Goal: Task Accomplishment & Management: Complete application form

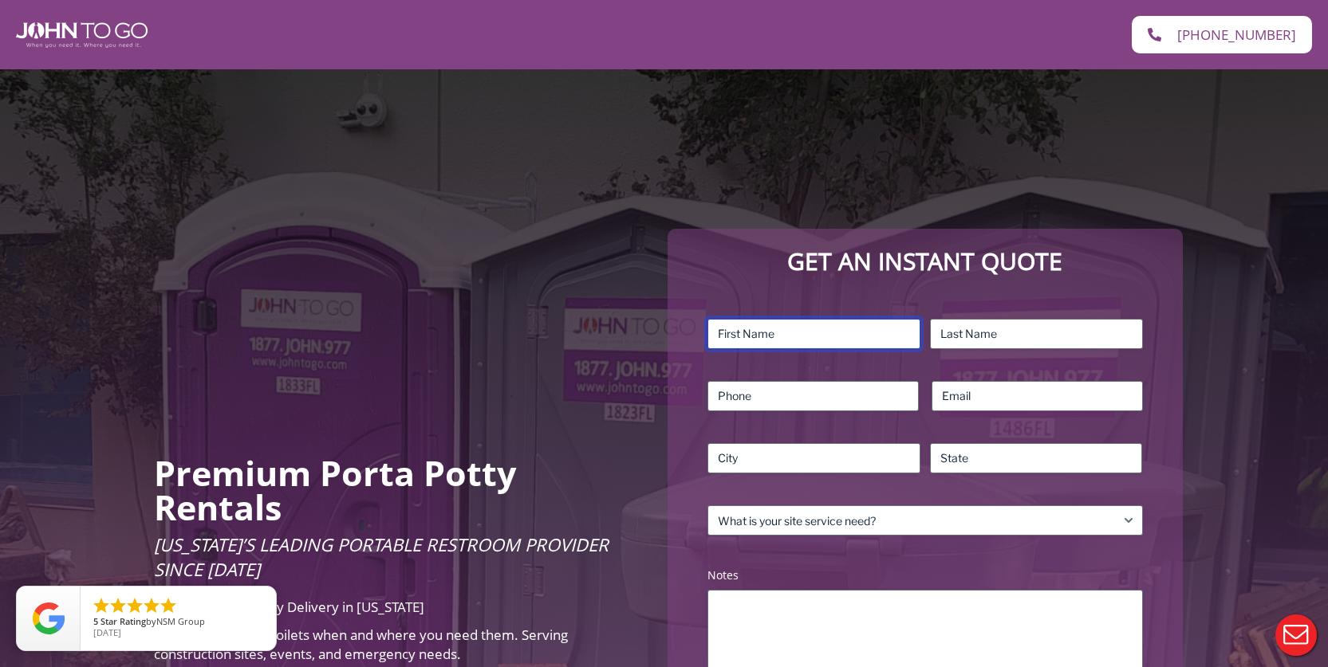
click at [772, 335] on input "First" at bounding box center [813, 334] width 213 height 30
click at [719, 336] on input "jennis" at bounding box center [813, 334] width 213 height 30
type input "Jennis"
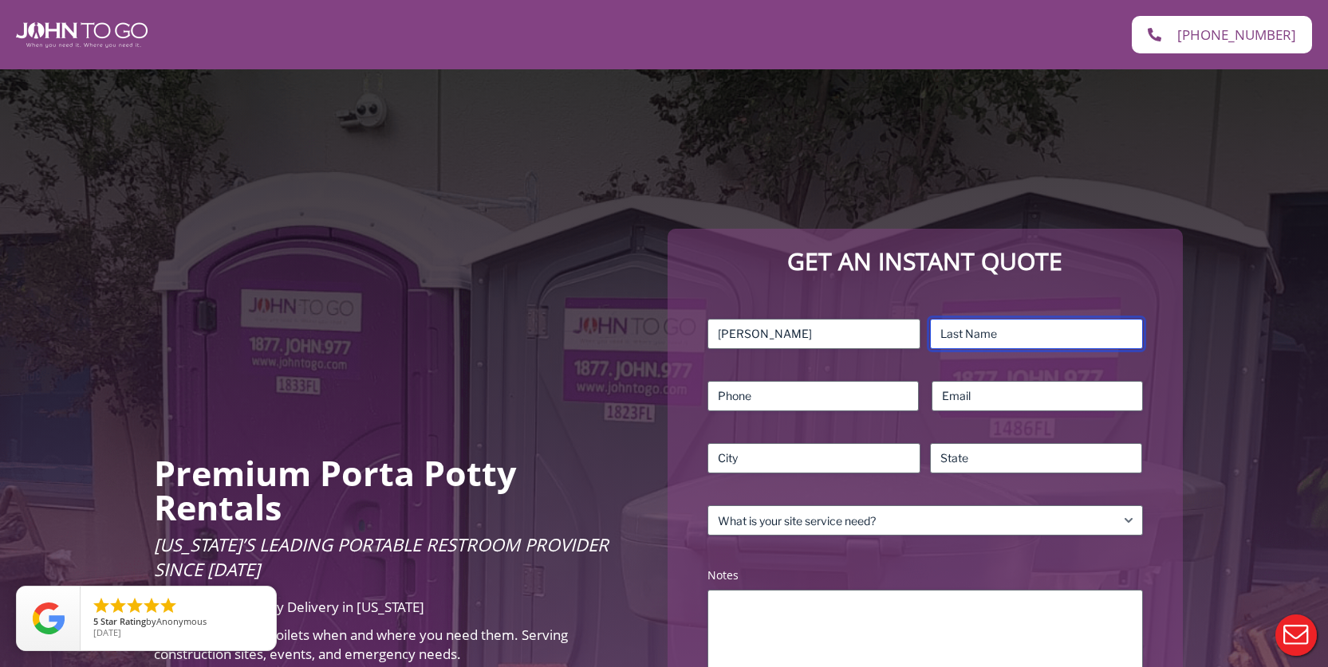
click at [984, 328] on input "Last" at bounding box center [1036, 334] width 213 height 30
type input "Rivera"
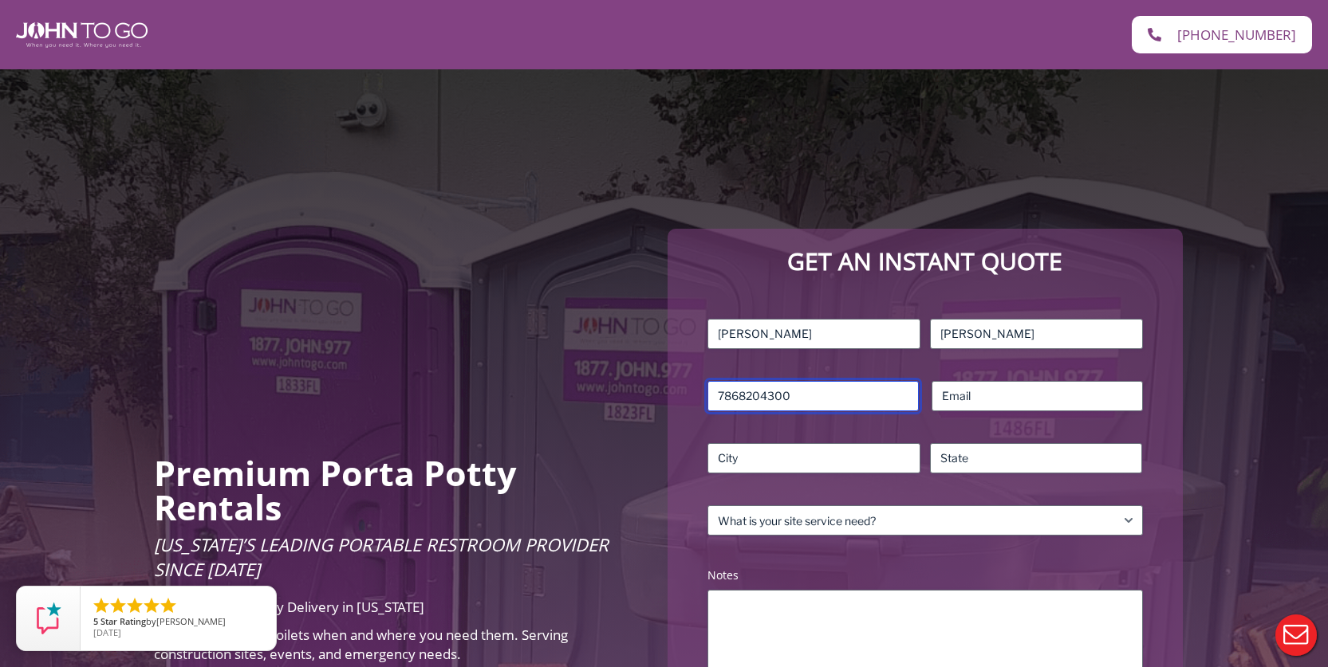
type input "7868204300"
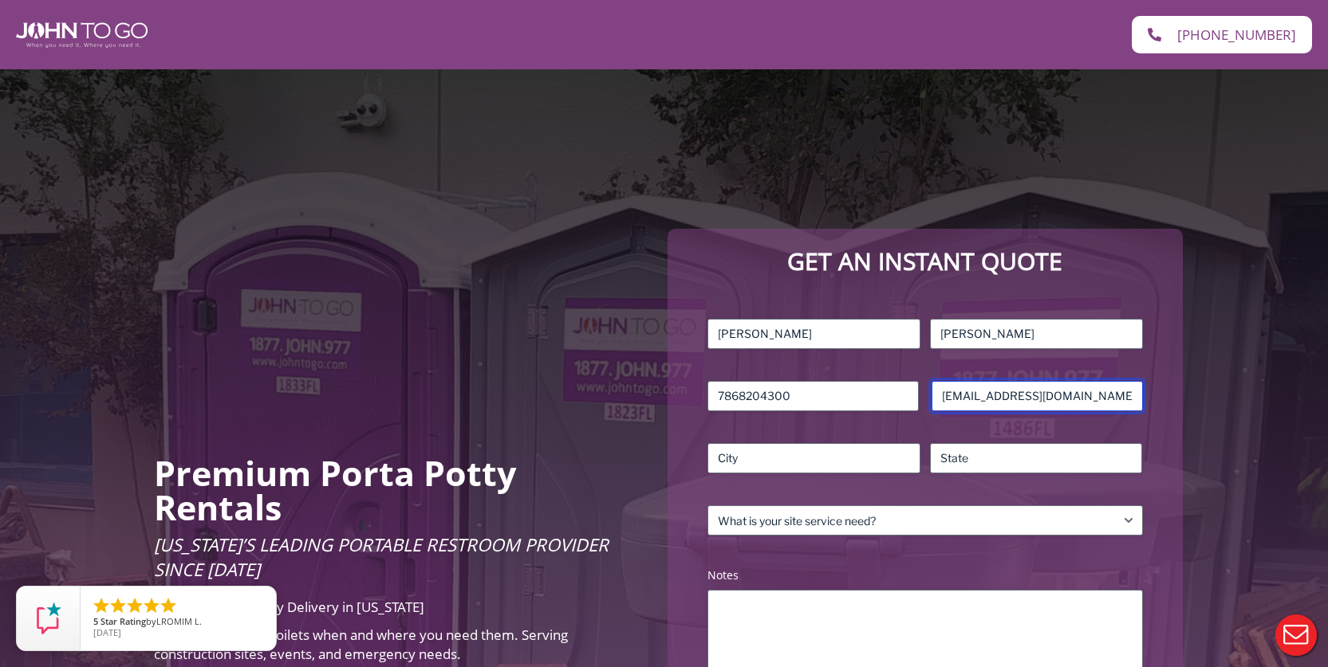
type input "rivera_1985@yahoo.com"
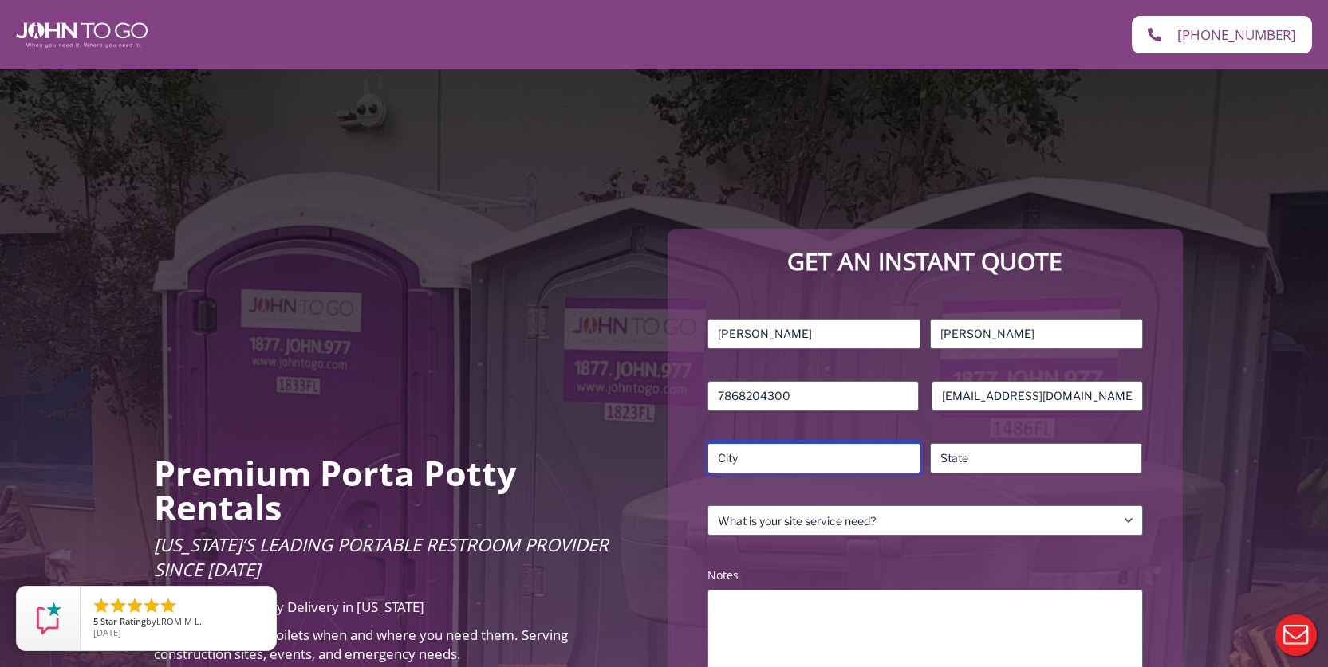
click at [751, 456] on input "City" at bounding box center [813, 458] width 213 height 30
type input "Miami"
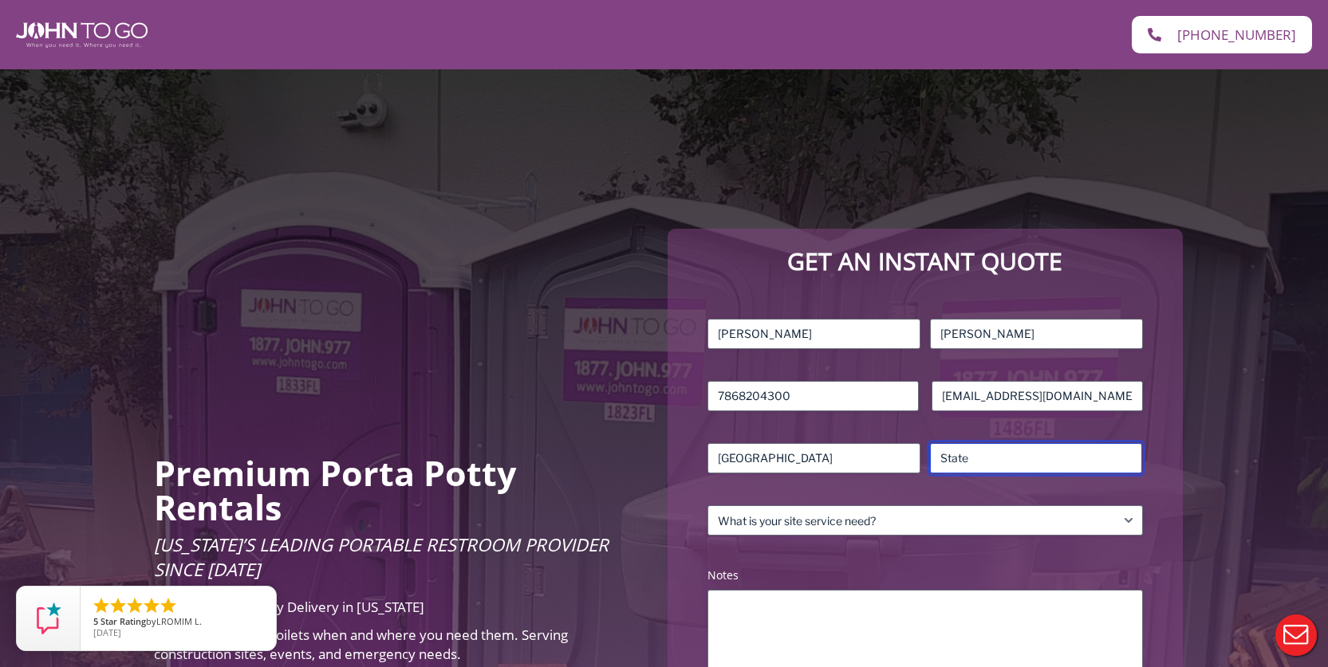
click at [988, 464] on input "State / Province / Region" at bounding box center [1036, 458] width 213 height 30
type input "florida"
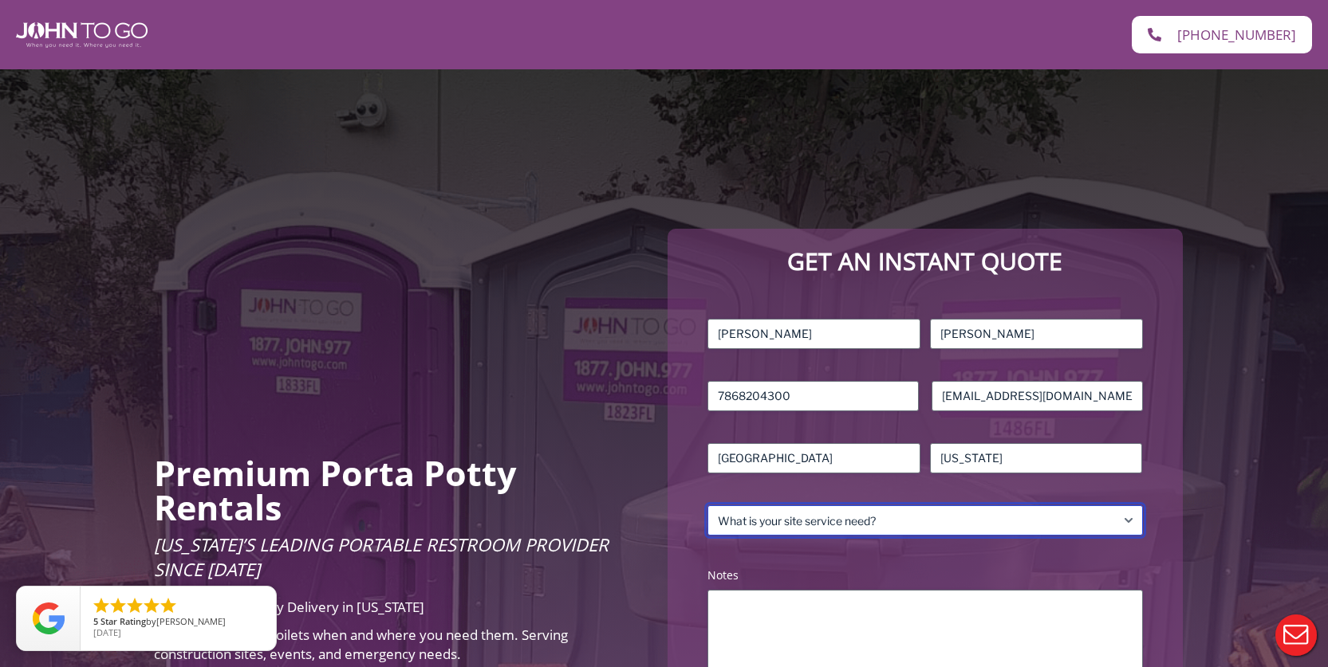
click at [990, 512] on select "What is your site service need? Consumer Construction – Commercial Construction…" at bounding box center [924, 521] width 435 height 30
select select "Event"
click at [707, 506] on select "What is your site service need? Consumer Construction – Commercial Construction…" at bounding box center [924, 521] width 435 height 30
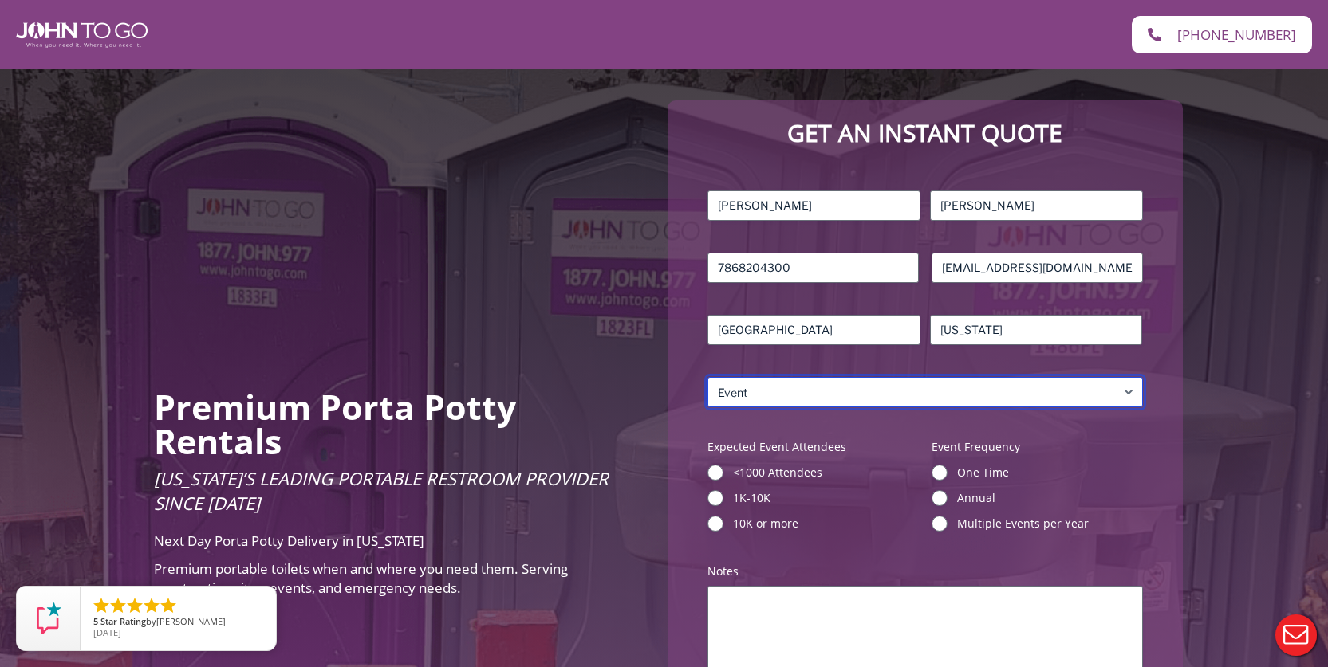
scroll to position [159, 0]
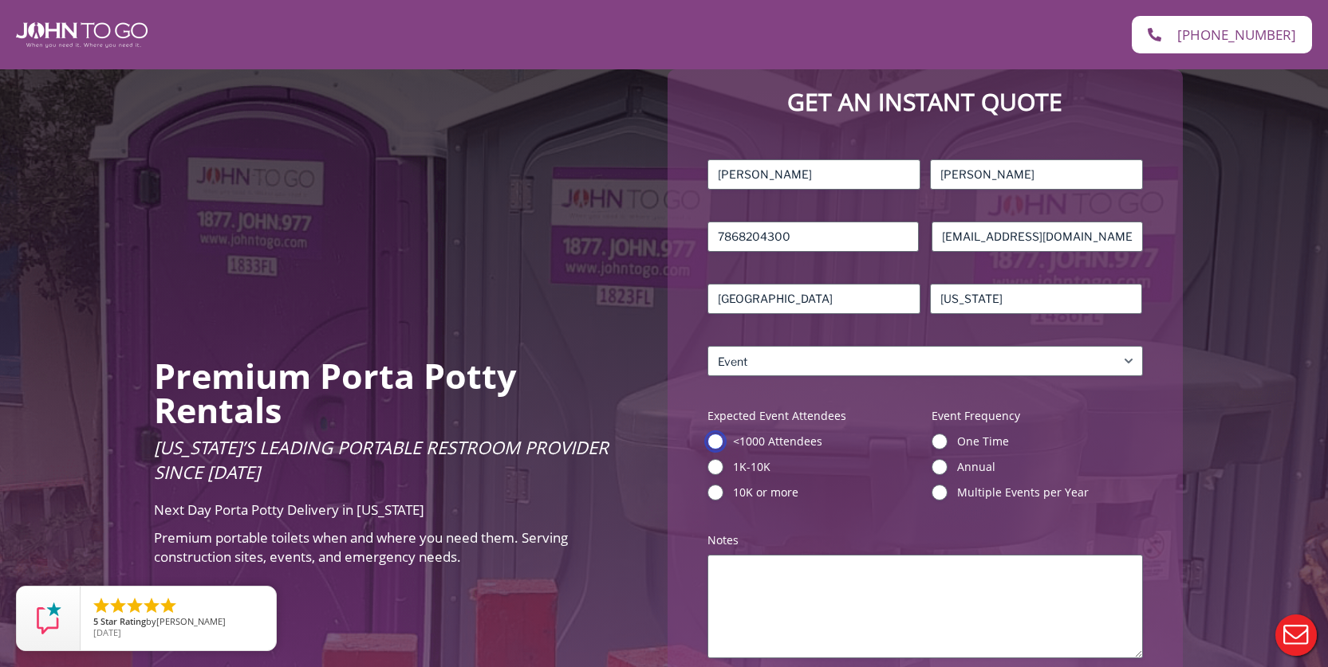
click at [715, 438] on input "<1000 Attendees" at bounding box center [715, 442] width 16 height 16
radio input "true"
click at [937, 441] on input "One Time" at bounding box center [939, 442] width 16 height 16
radio input "true"
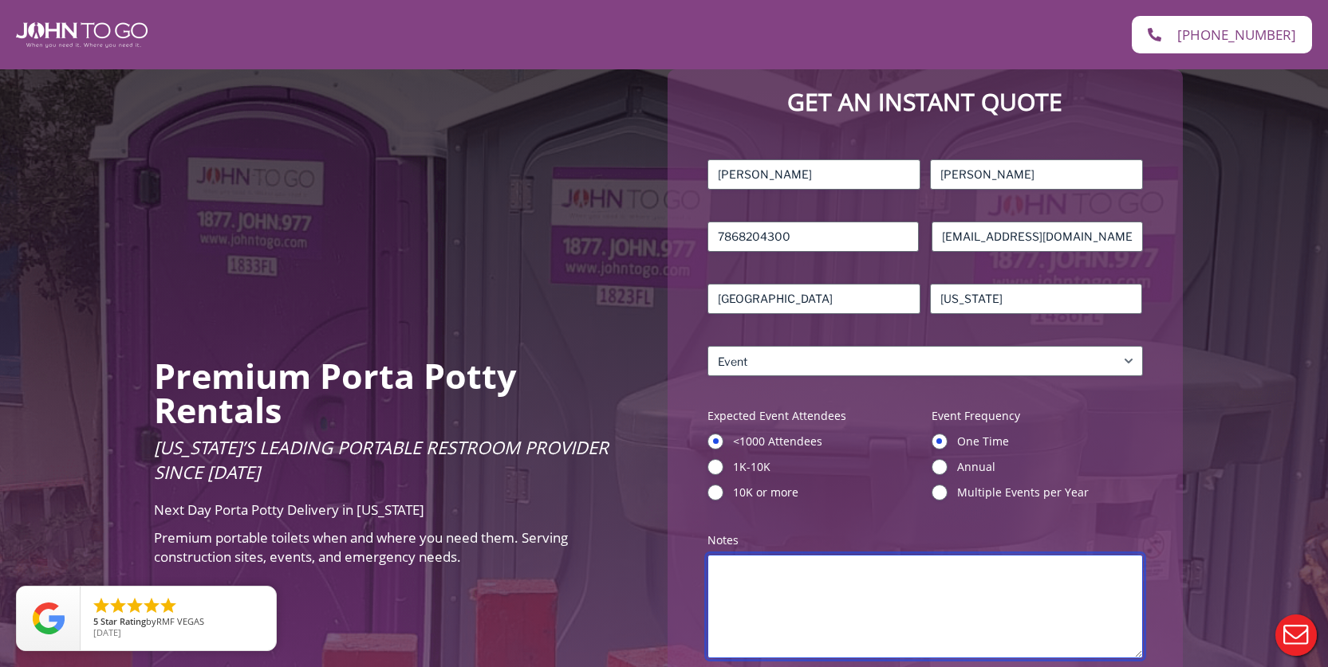
click at [848, 592] on textarea "Notes (Required)" at bounding box center [924, 607] width 435 height 104
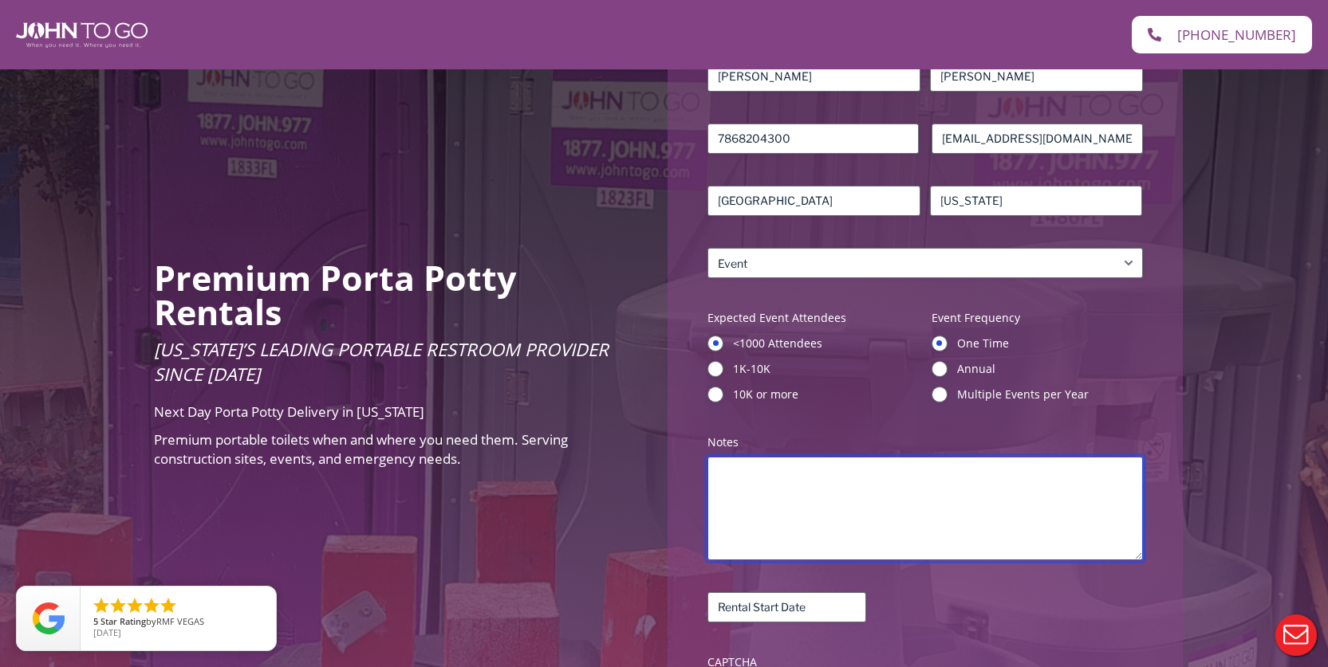
scroll to position [399, 0]
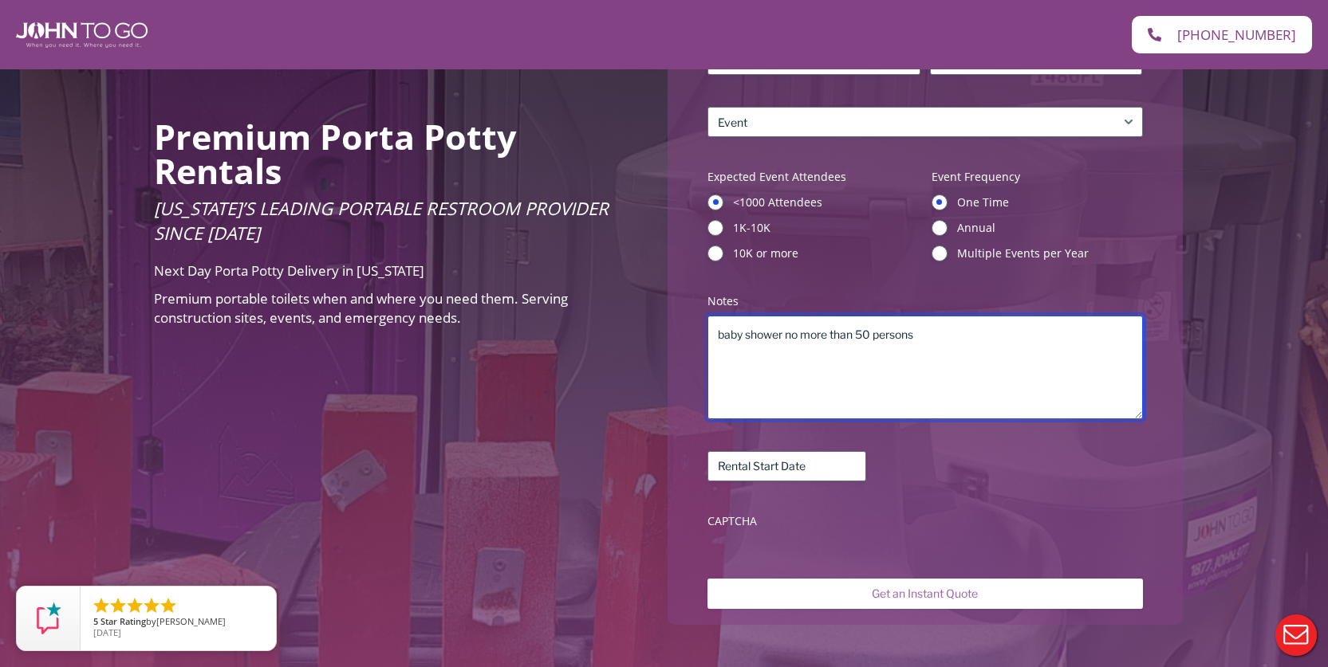
type textarea "baby shower no more than 50 persons"
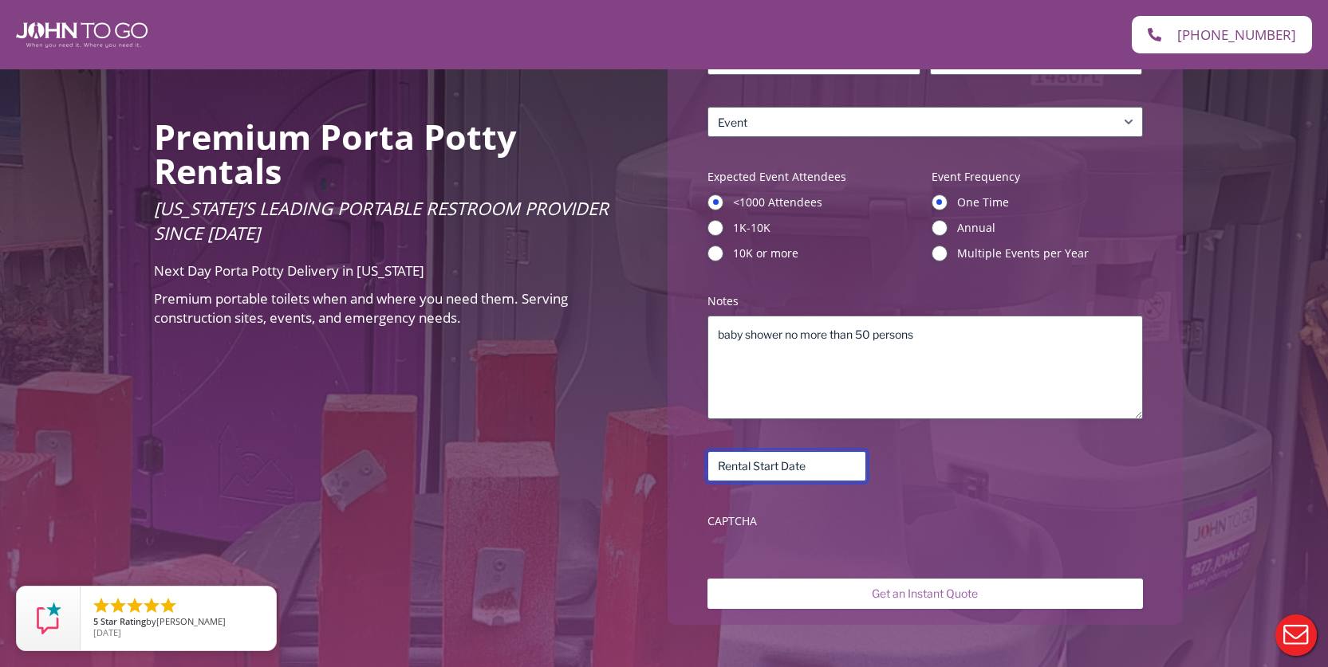
click at [789, 468] on input "Rental Start Date (Required)" at bounding box center [786, 466] width 159 height 30
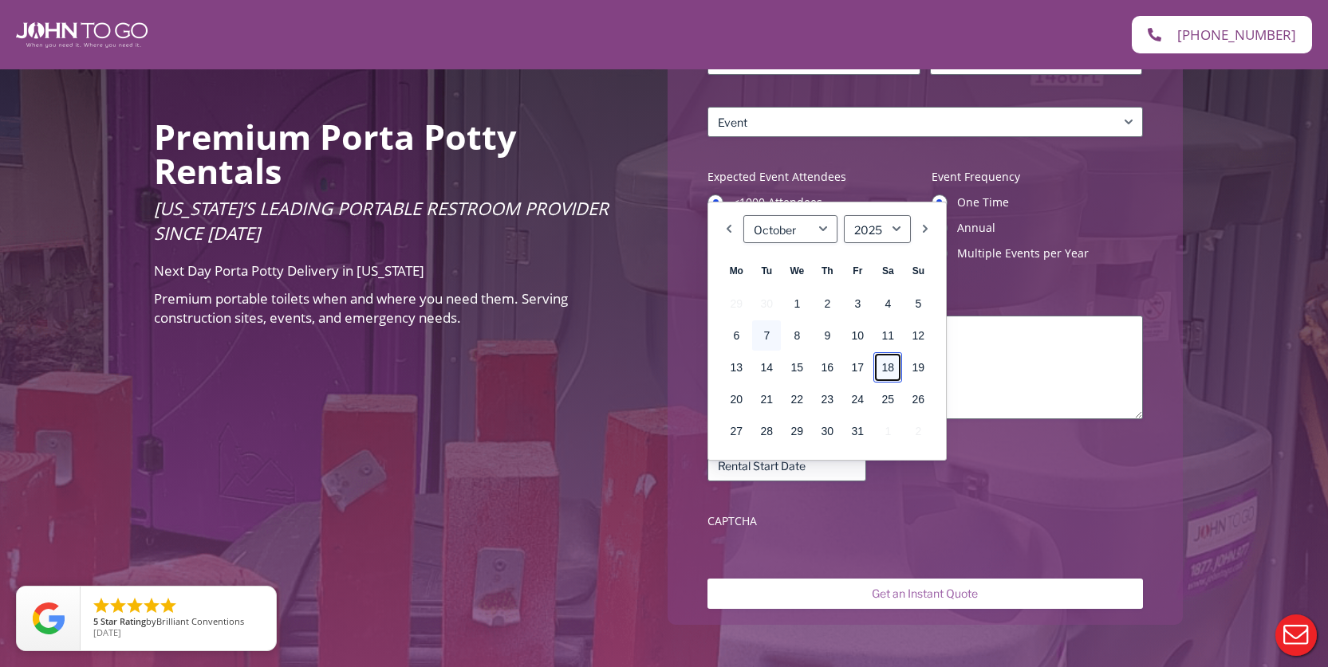
click at [892, 368] on link "18" at bounding box center [887, 367] width 29 height 30
type input "10/18/2025"
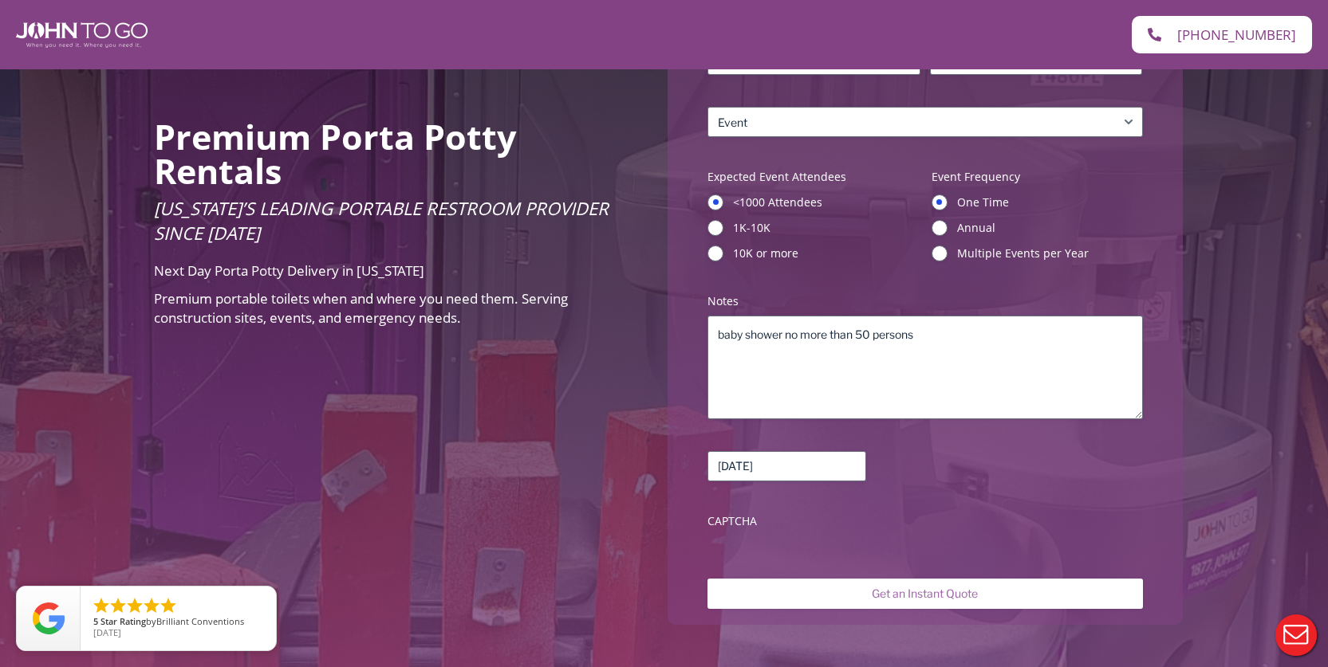
click at [879, 550] on div "Name (Required) Jennis First Rivera Last Phone (Required) 7868204300 Email (Req…" at bounding box center [924, 227] width 482 height 663
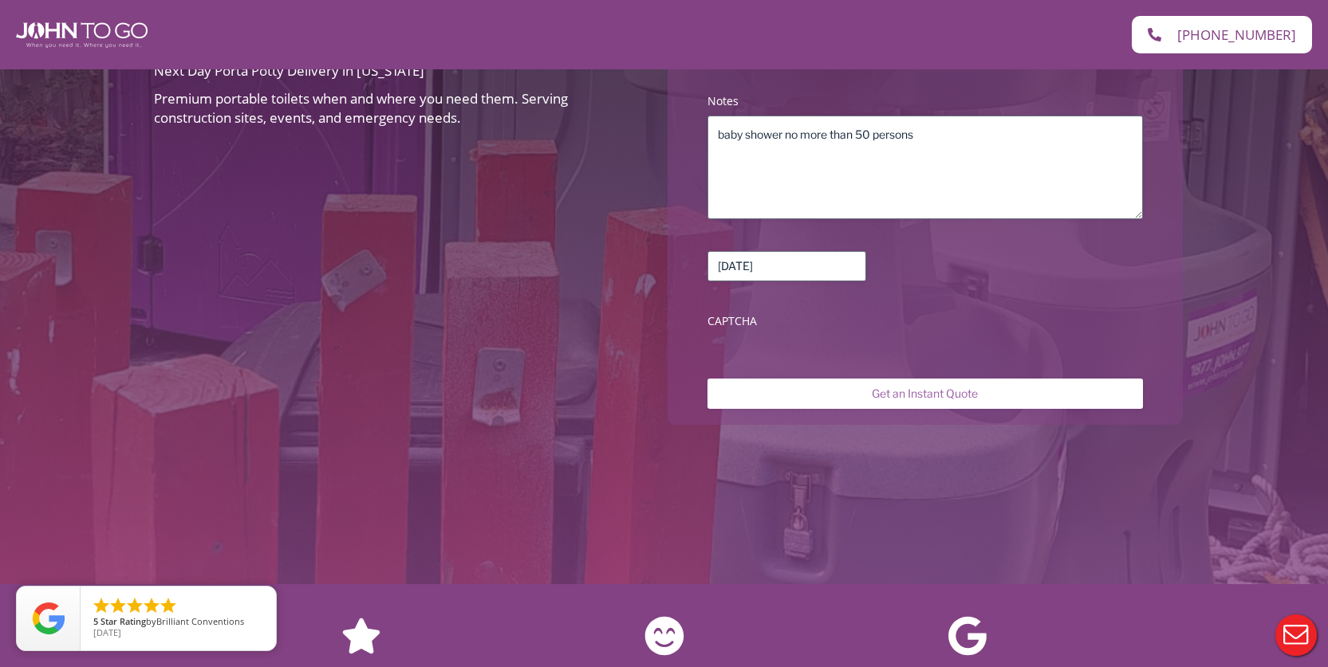
scroll to position [638, 0]
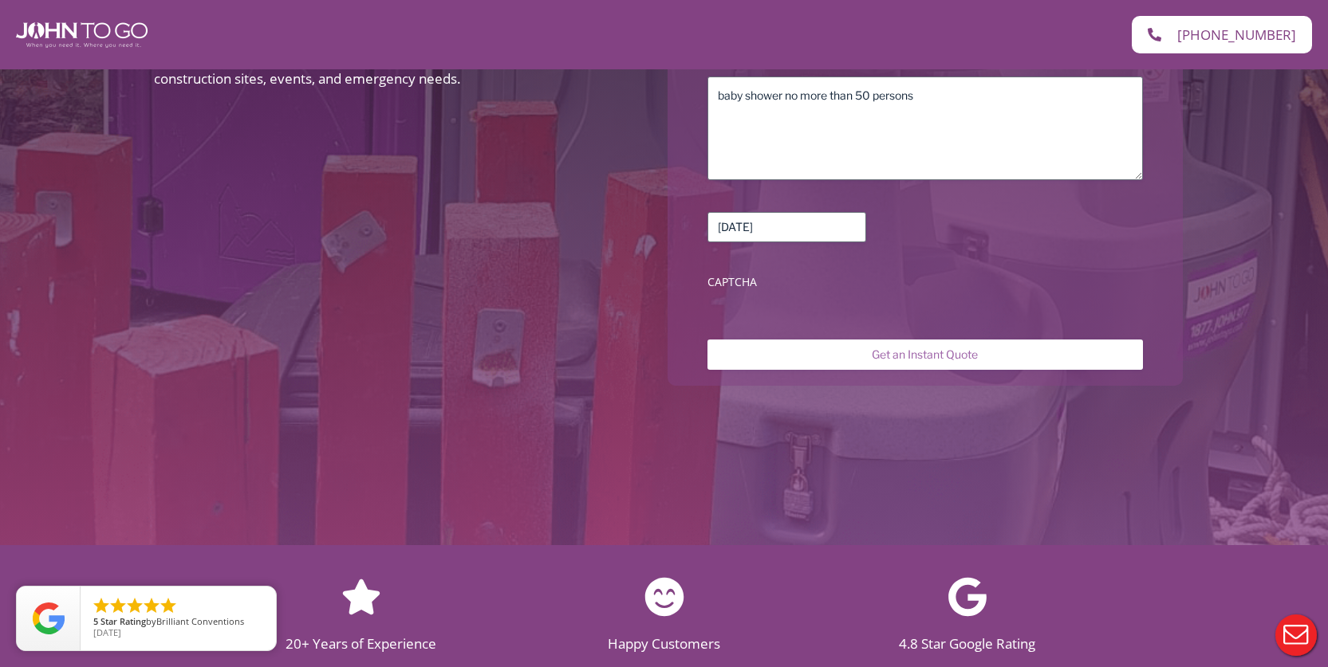
click at [734, 281] on label "CAPTCHA" at bounding box center [924, 282] width 435 height 16
click at [763, 284] on label "CAPTCHA" at bounding box center [924, 282] width 435 height 16
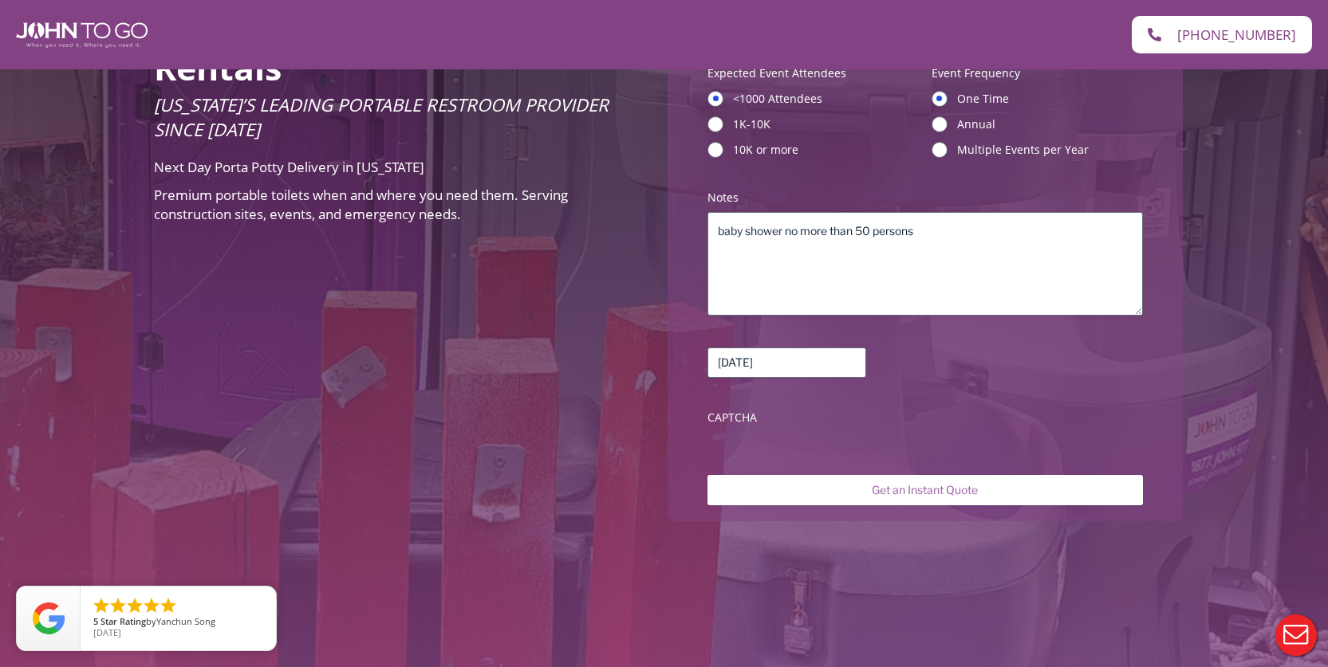
scroll to position [718, 0]
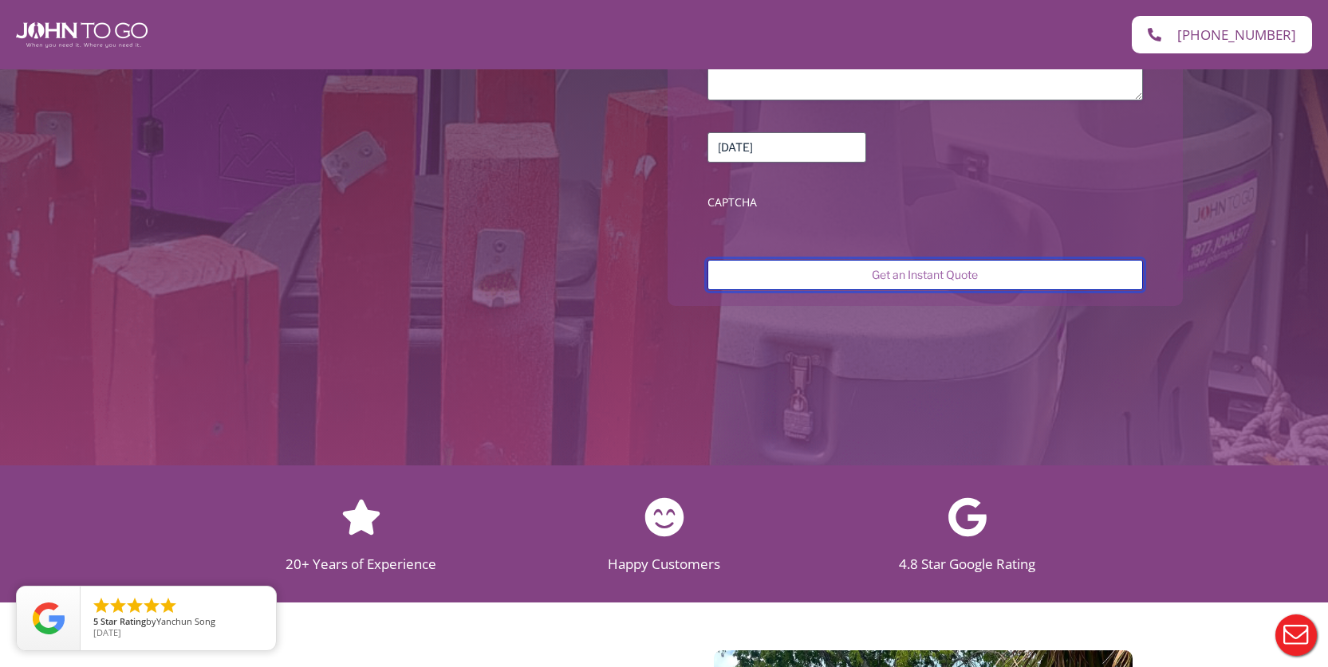
click at [960, 276] on input "Get an Instant Quote" at bounding box center [924, 275] width 435 height 30
